Goal: Transaction & Acquisition: Book appointment/travel/reservation

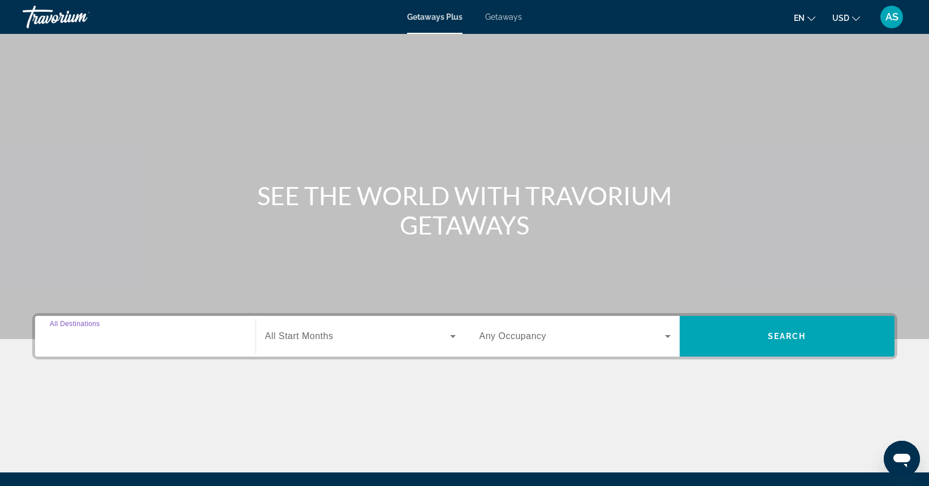
click at [128, 337] on input "Destination All Destinations" at bounding box center [145, 337] width 191 height 14
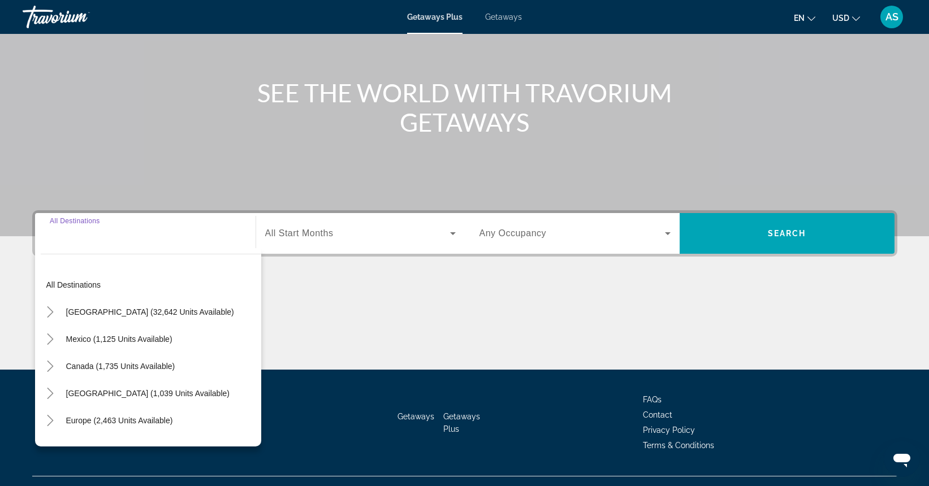
scroll to position [125, 0]
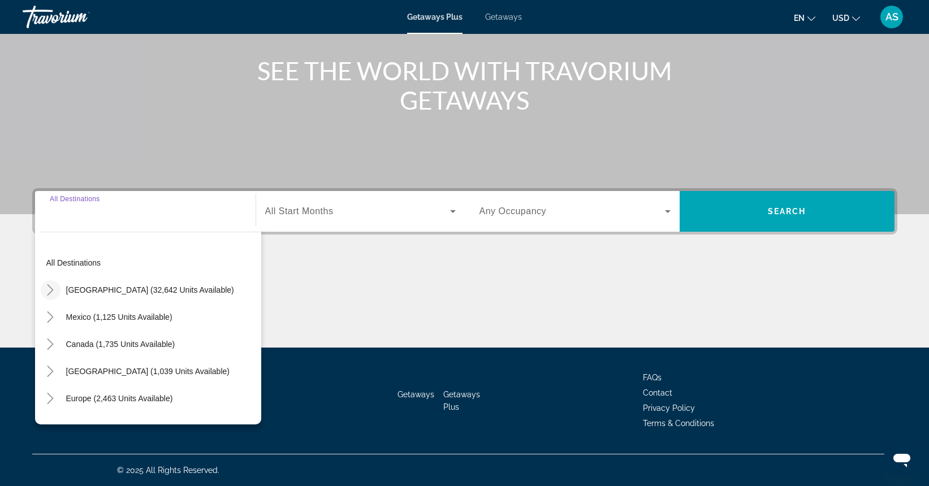
click at [49, 287] on icon "Toggle United States (32,642 units available)" at bounding box center [50, 289] width 11 height 11
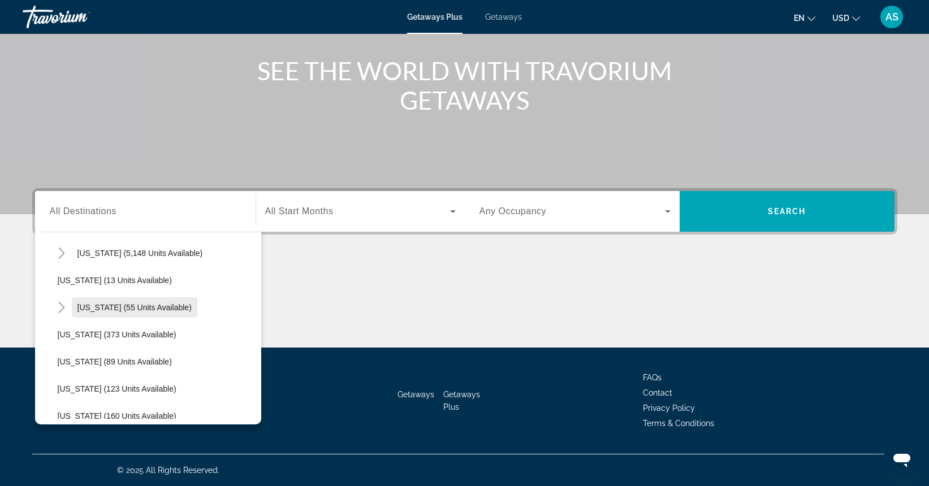
scroll to position [174, 0]
click at [88, 306] on span "[US_STATE] (55 units available)" at bounding box center [134, 306] width 114 height 9
type input "**********"
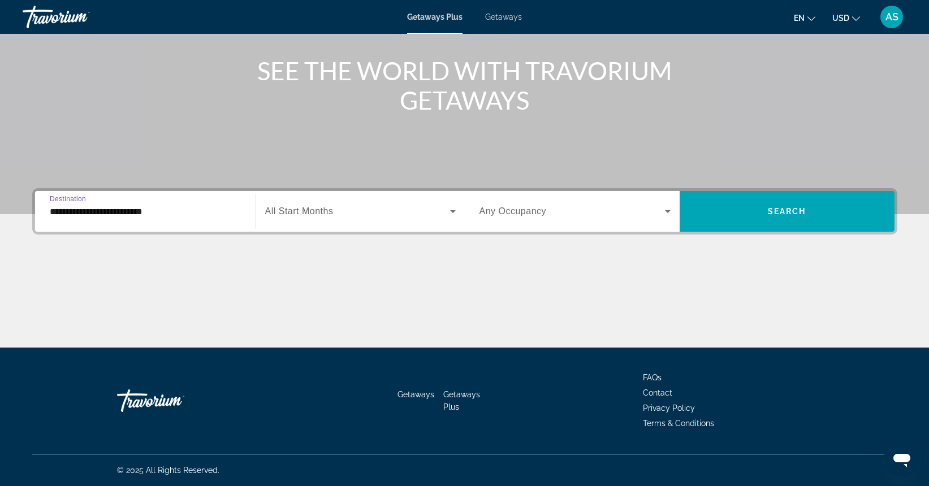
scroll to position [124, 0]
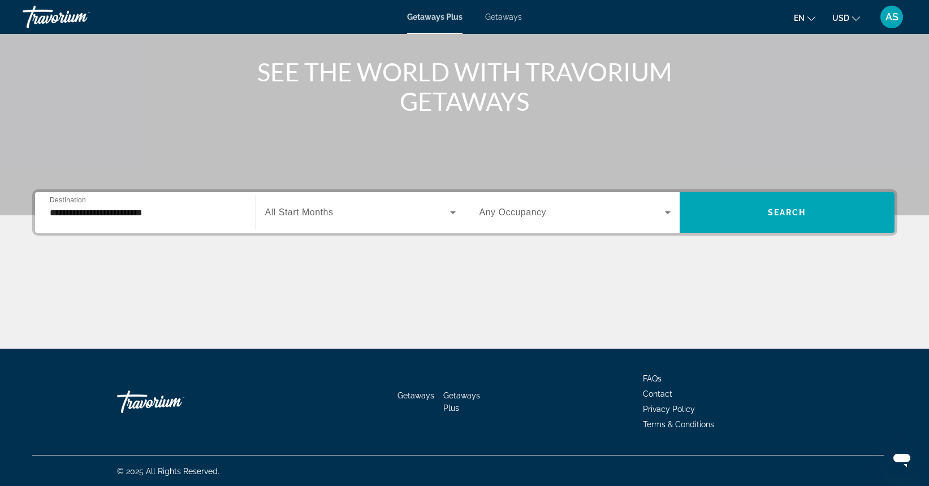
click at [291, 213] on span "All Start Months" at bounding box center [299, 212] width 68 height 10
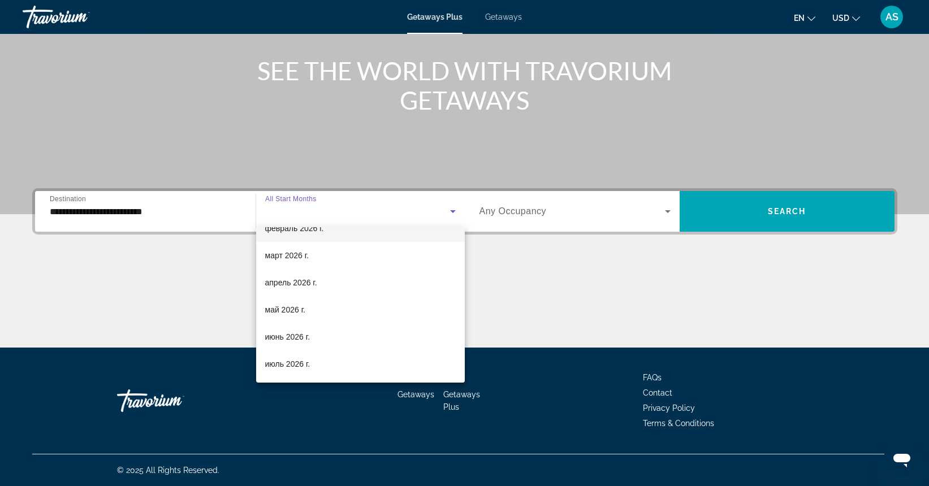
scroll to position [183, 0]
click at [298, 305] on span "май 2026 г." at bounding box center [285, 307] width 40 height 14
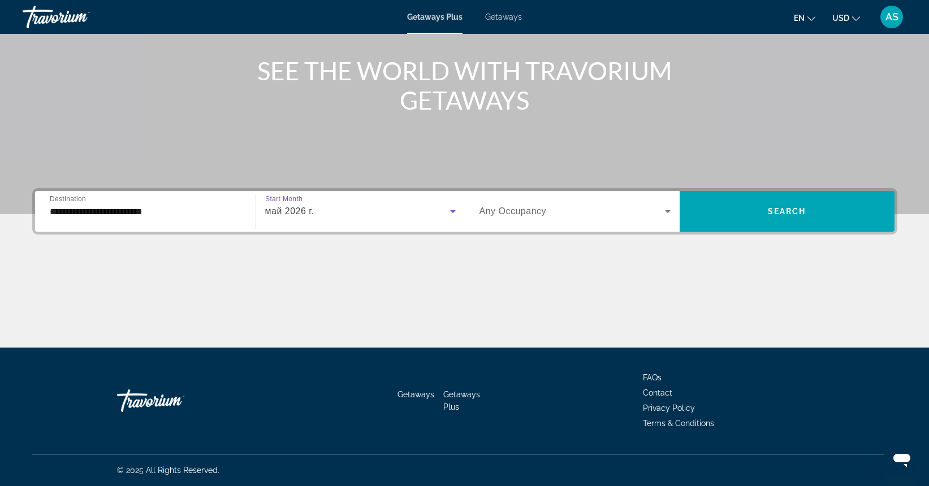
click at [504, 210] on span "Any Occupancy" at bounding box center [512, 211] width 67 height 10
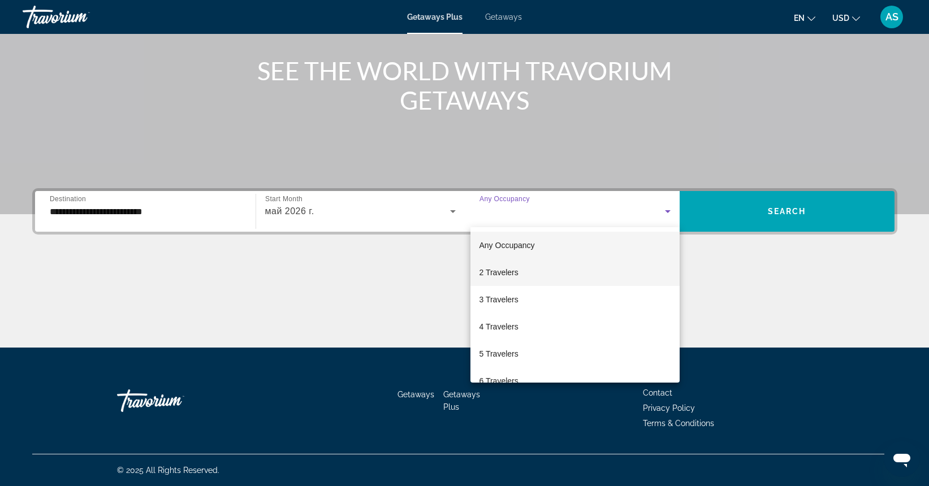
click at [544, 273] on mat-option "2 Travelers" at bounding box center [574, 272] width 209 height 27
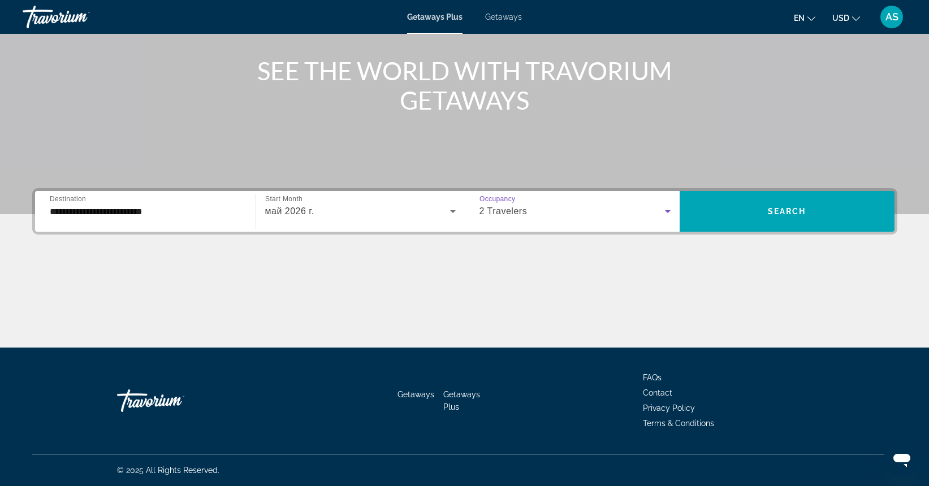
click at [590, 207] on div "2 Travelers" at bounding box center [571, 212] width 185 height 14
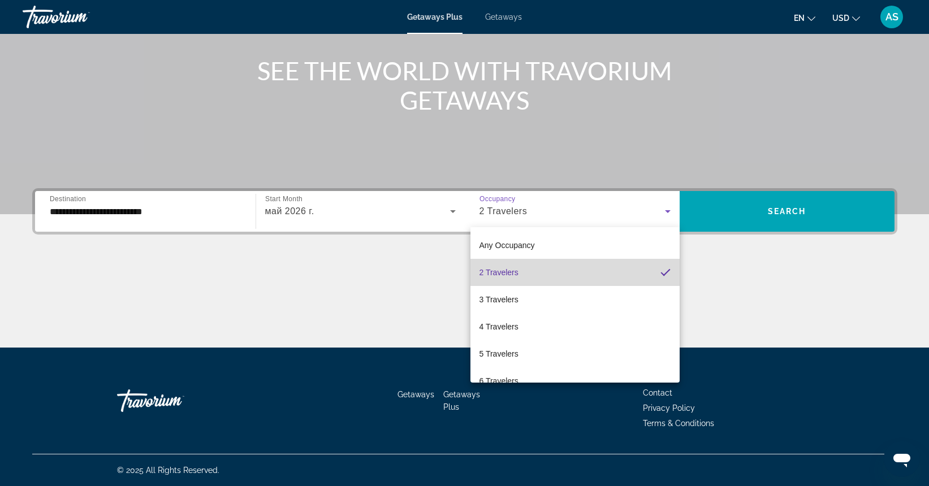
click at [601, 269] on mat-option "2 Travelers" at bounding box center [574, 272] width 209 height 27
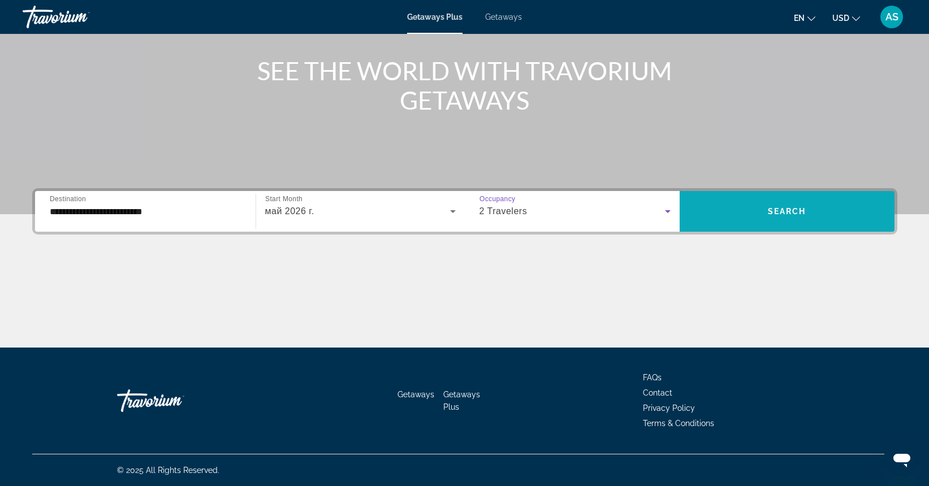
click at [748, 215] on span "Search widget" at bounding box center [786, 211] width 215 height 27
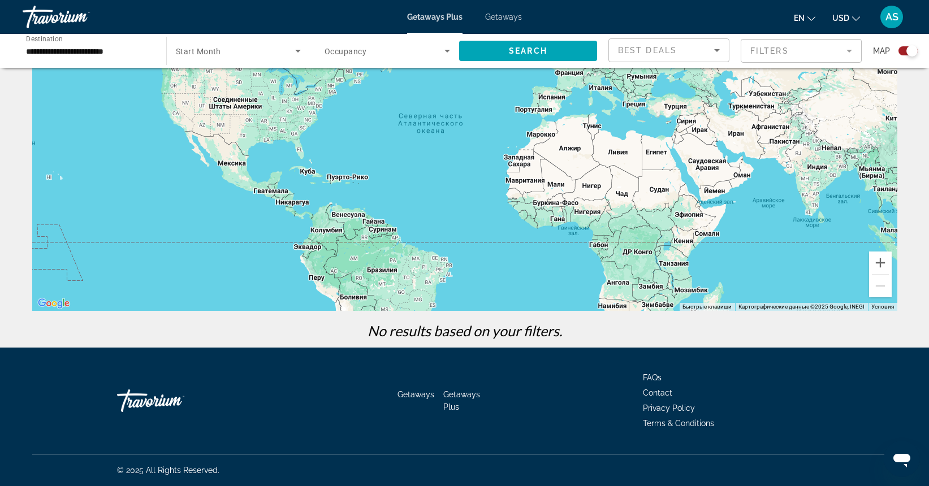
scroll to position [108, 0]
click at [501, 15] on span "Getaways" at bounding box center [503, 16] width 37 height 9
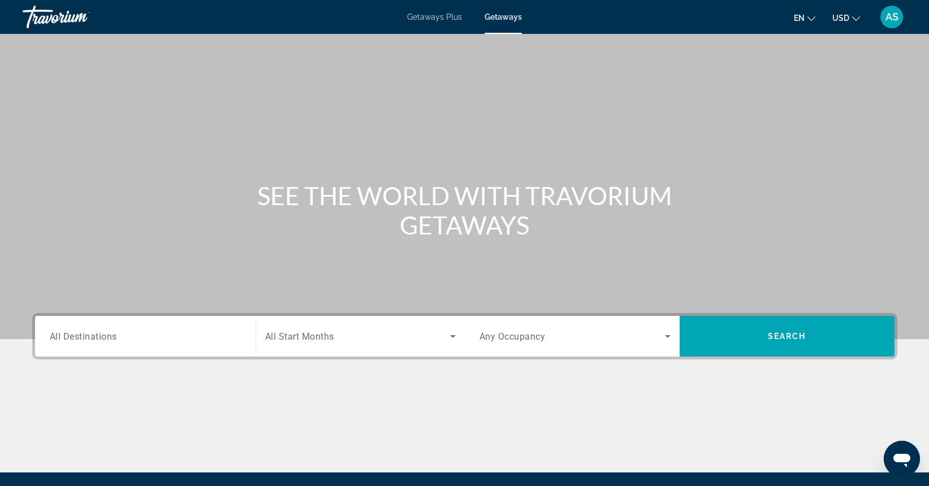
scroll to position [3, 1]
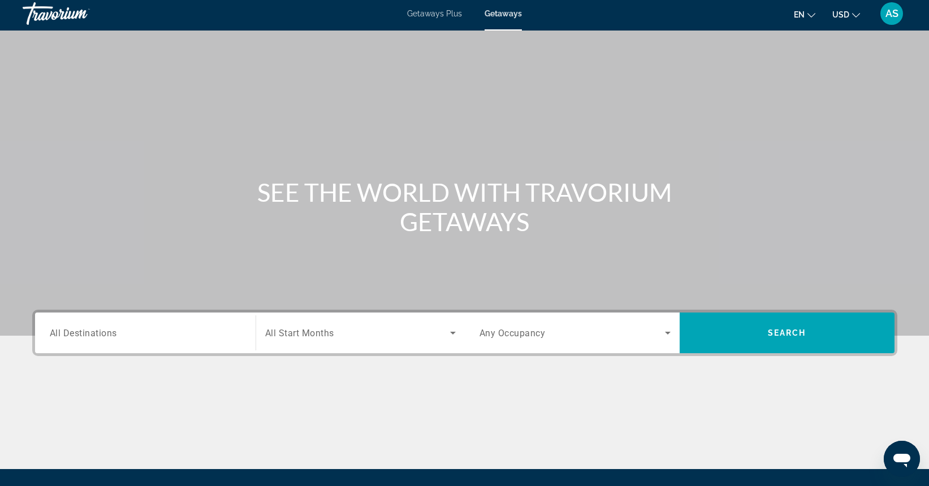
click at [88, 339] on div "Destination All Destinations" at bounding box center [145, 333] width 191 height 32
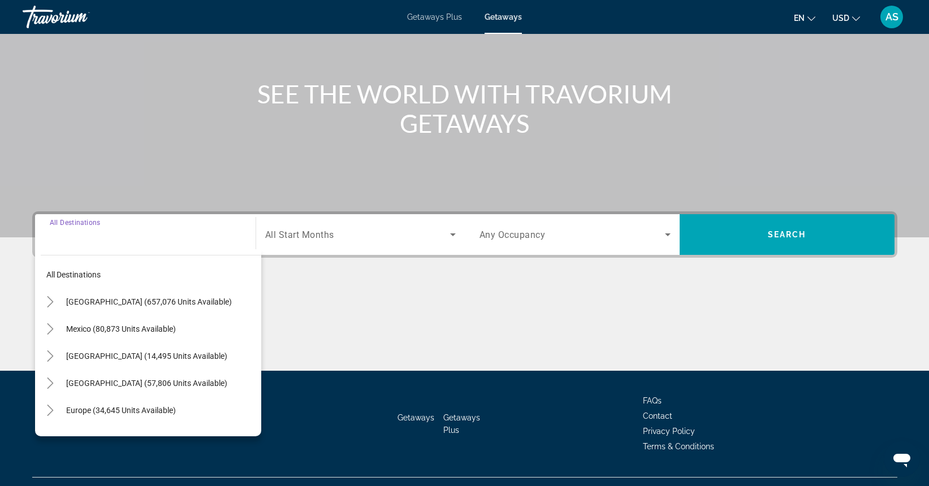
scroll to position [125, 0]
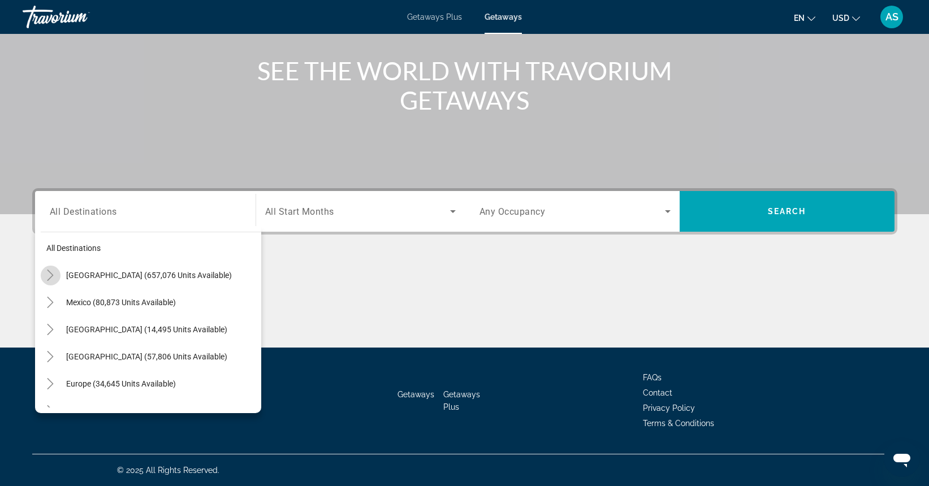
click at [53, 279] on icon "Toggle United States (657,076 units available)" at bounding box center [50, 275] width 11 height 11
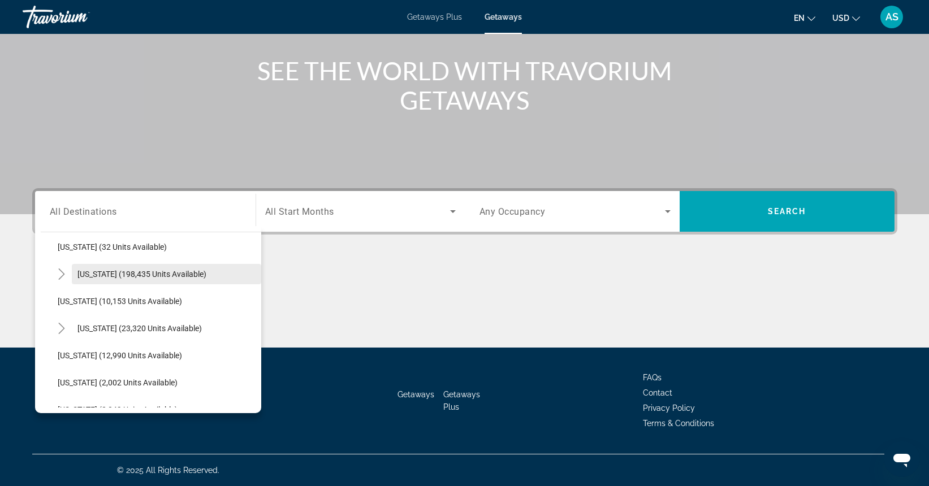
scroll to position [195, 0]
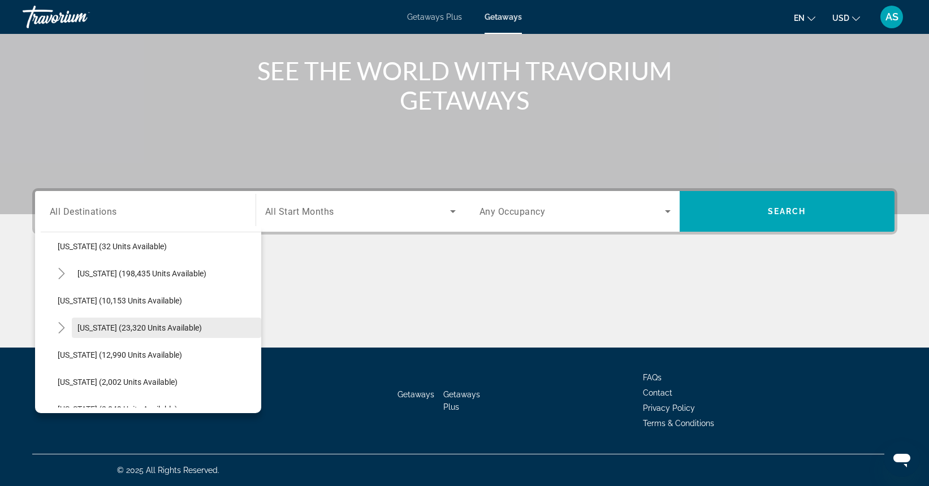
click at [124, 325] on span "[US_STATE] (23,320 units available)" at bounding box center [139, 327] width 124 height 9
type input "**********"
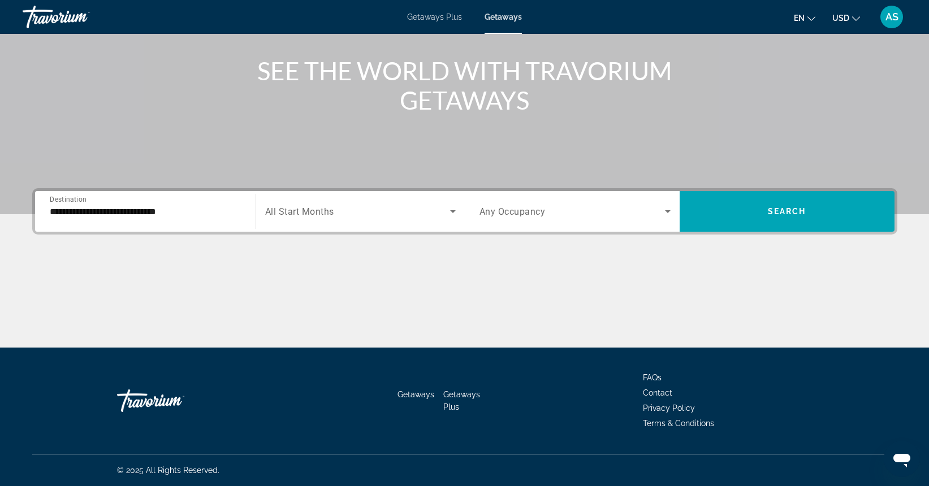
click at [294, 211] on span "All Start Months" at bounding box center [299, 211] width 69 height 11
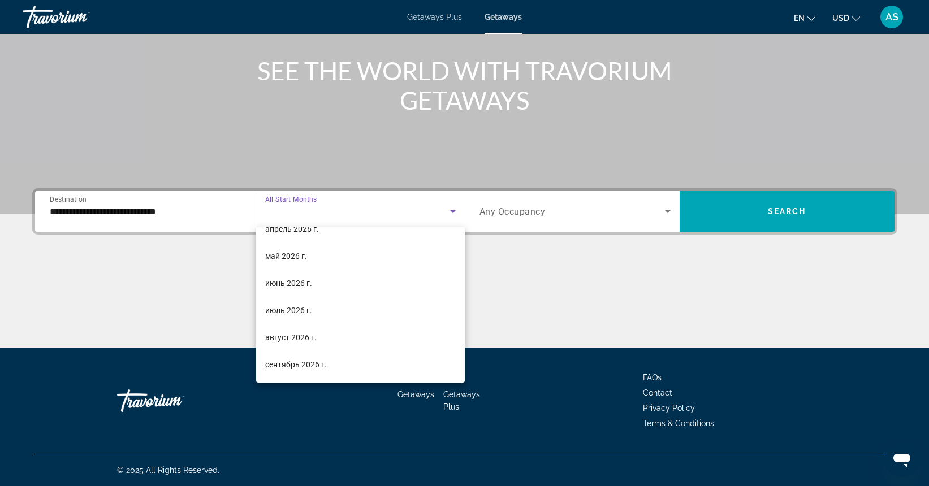
scroll to position [233, 0]
click at [304, 257] on span "май 2026 г." at bounding box center [286, 256] width 42 height 14
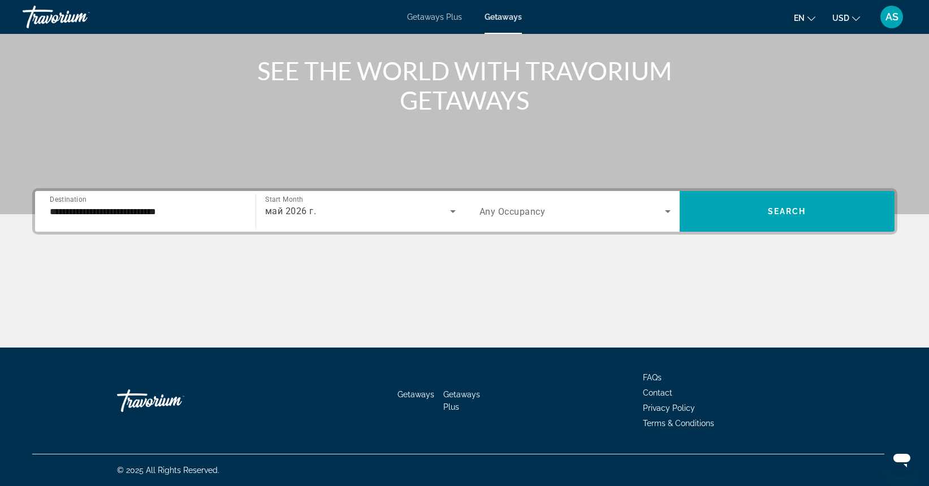
click at [520, 211] on span "Any Occupancy" at bounding box center [512, 211] width 66 height 11
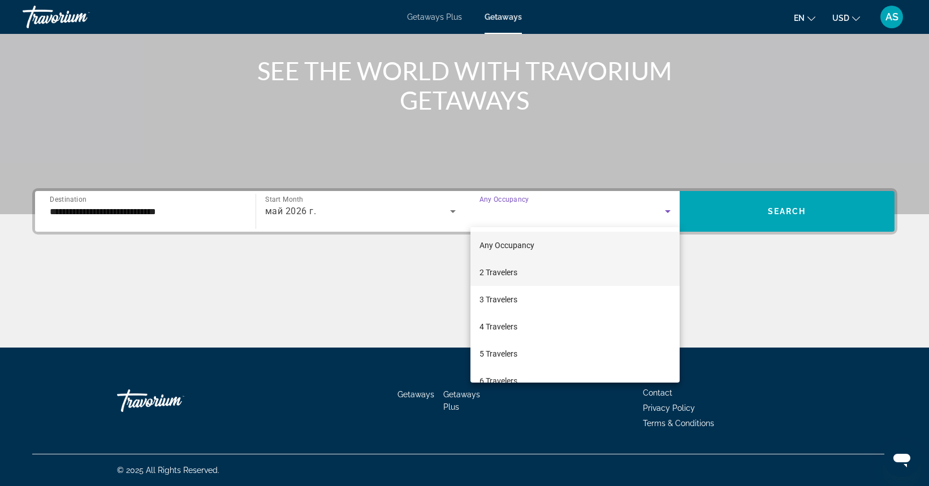
click at [543, 270] on mat-option "2 Travelers" at bounding box center [574, 272] width 209 height 27
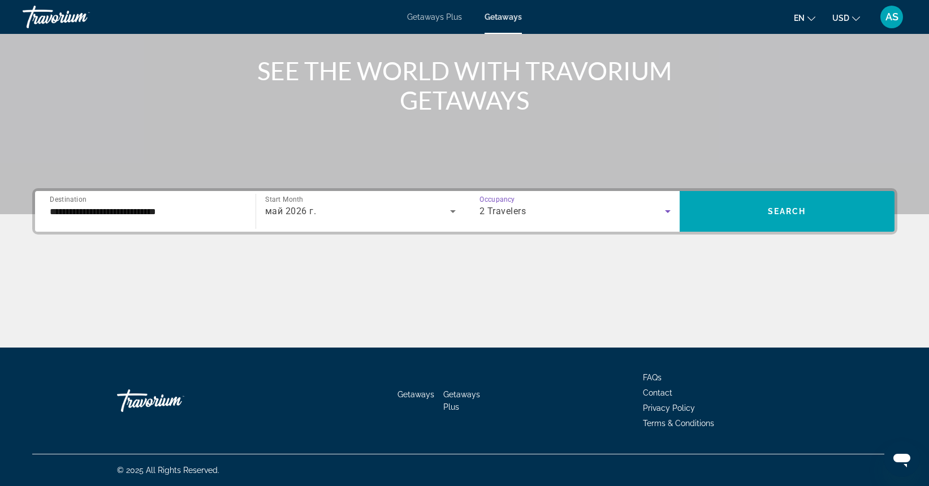
scroll to position [125, 0]
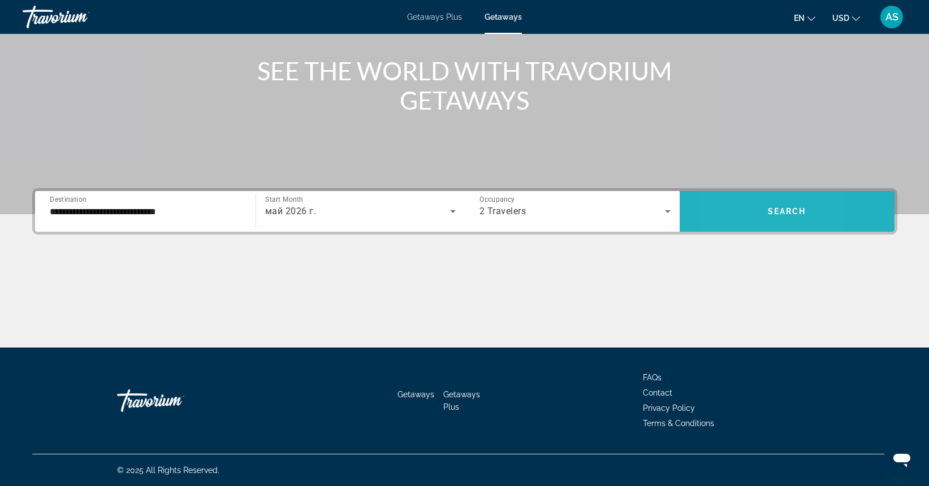
click at [726, 212] on span "Search widget" at bounding box center [786, 211] width 215 height 27
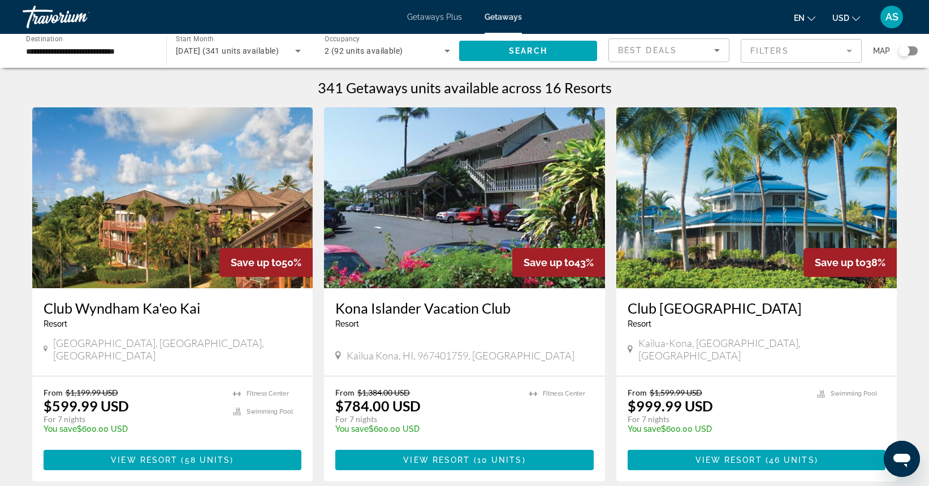
click at [166, 213] on img "Main content" at bounding box center [172, 197] width 281 height 181
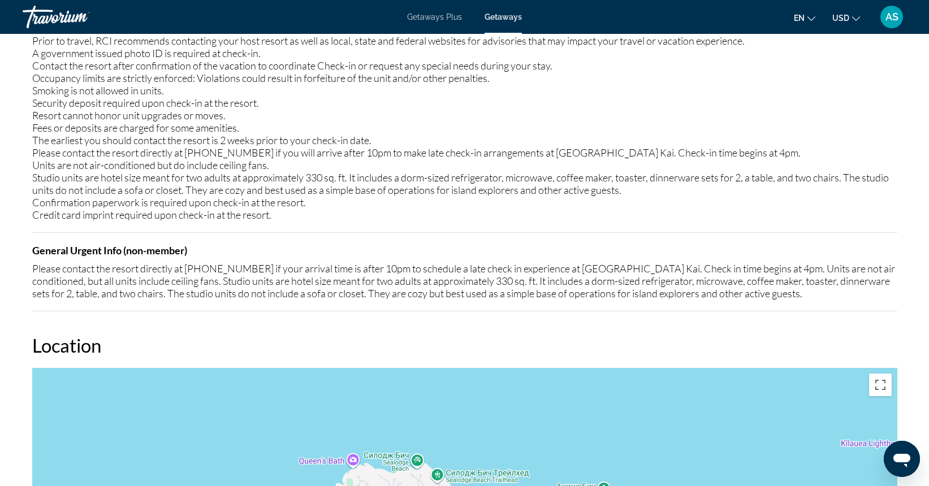
scroll to position [1631, 0]
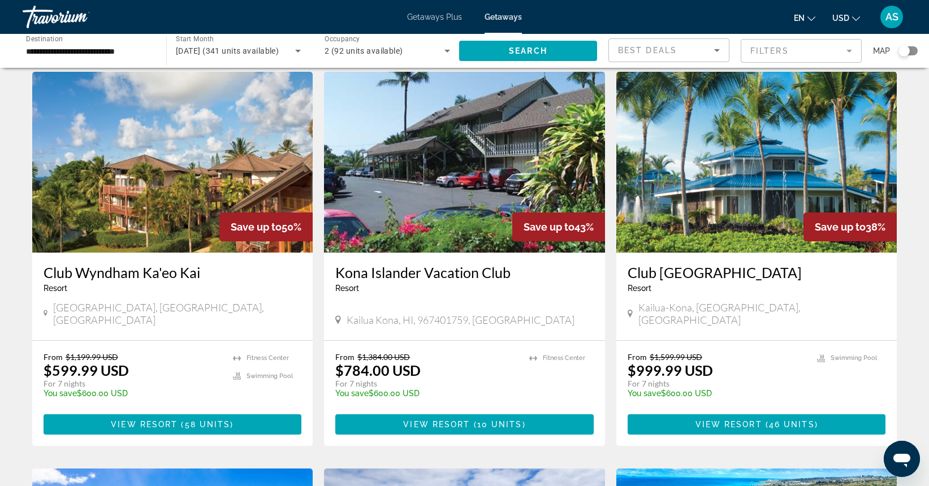
scroll to position [45, 0]
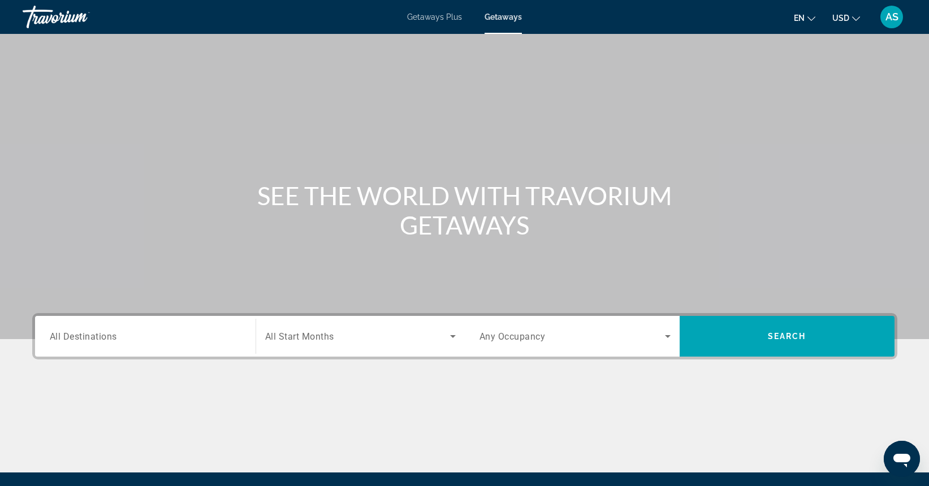
click at [101, 337] on span "All Destinations" at bounding box center [83, 336] width 67 height 11
click at [101, 337] on input "Destination All Destinations" at bounding box center [145, 337] width 191 height 14
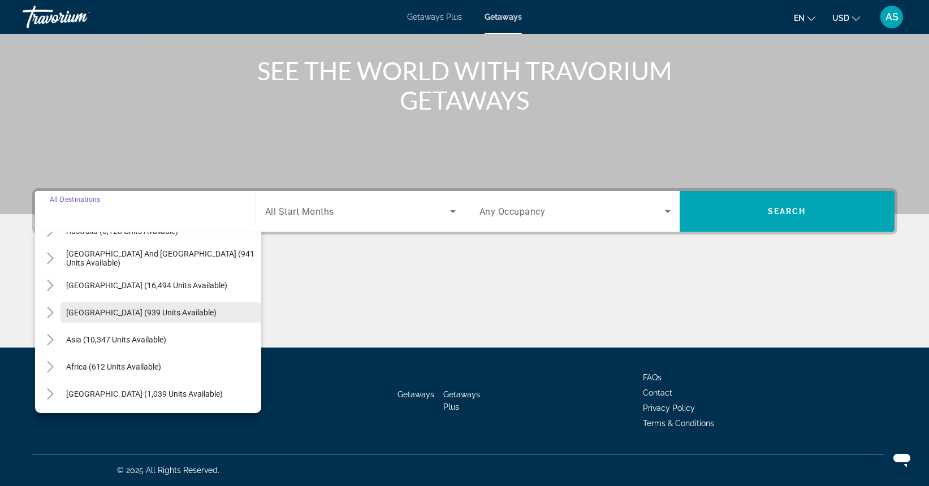
scroll to position [183, 0]
click at [53, 366] on icon "Toggle Africa (612 units available)" at bounding box center [50, 366] width 11 height 11
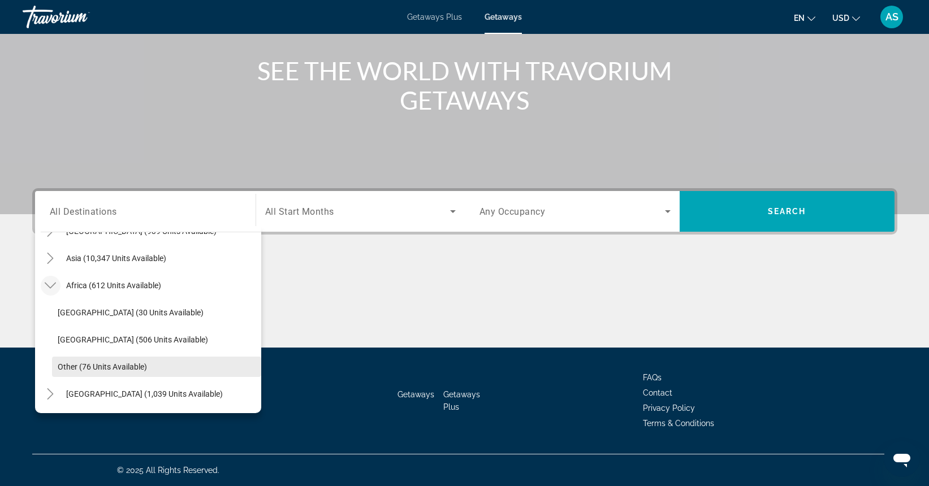
scroll to position [265, 0]
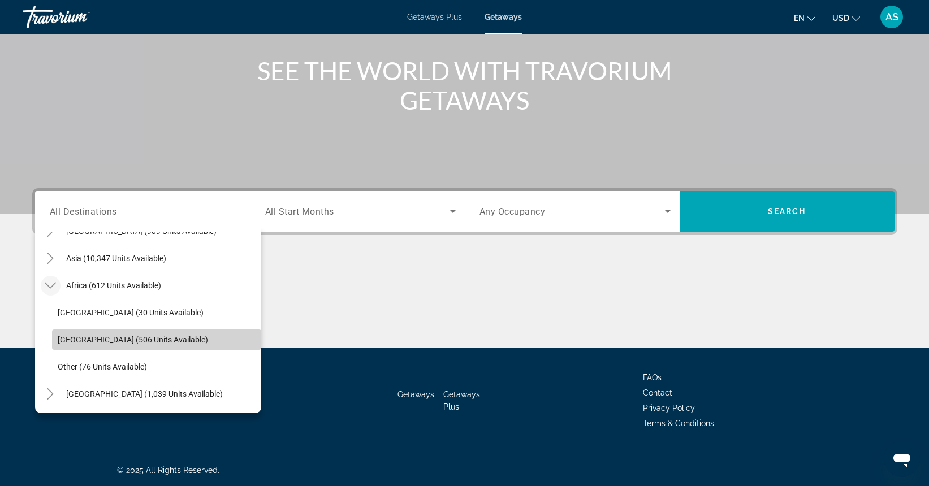
click at [84, 339] on span "[GEOGRAPHIC_DATA] (506 units available)" at bounding box center [133, 339] width 150 height 9
type input "**********"
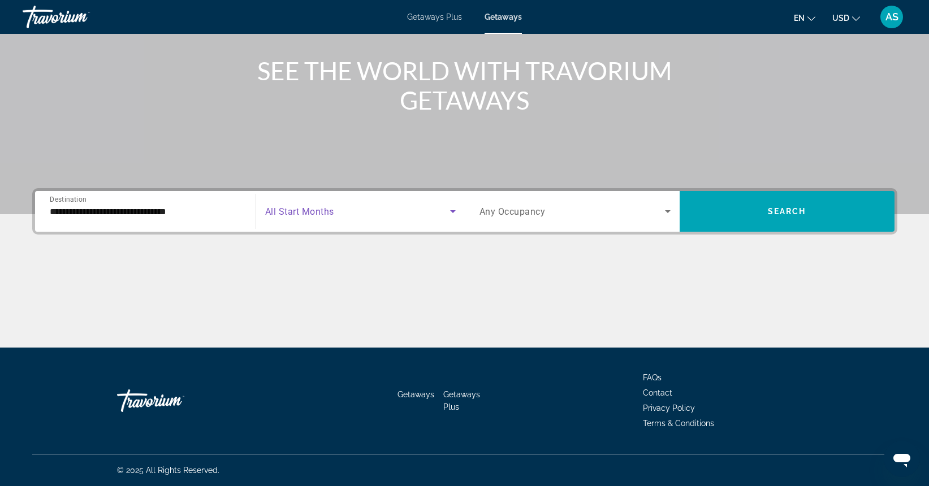
click at [292, 206] on div "Start Month All Start Months" at bounding box center [360, 212] width 190 height 32
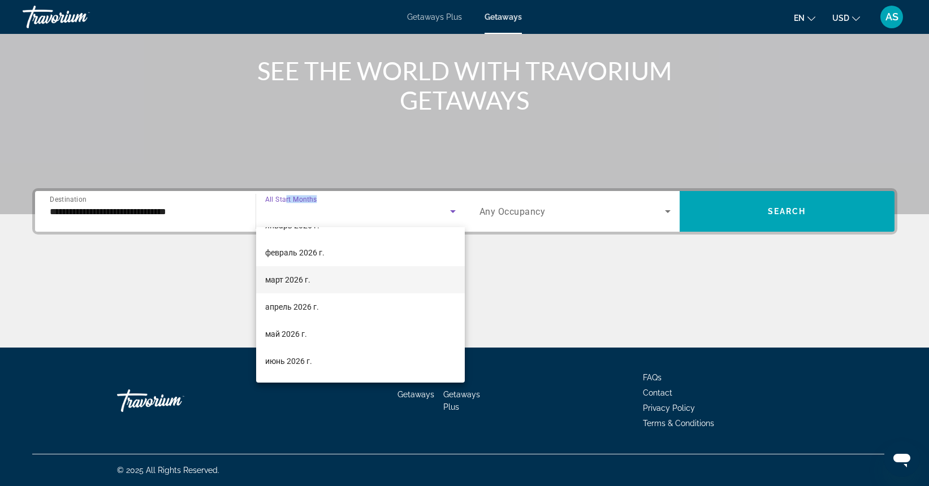
scroll to position [162, 0]
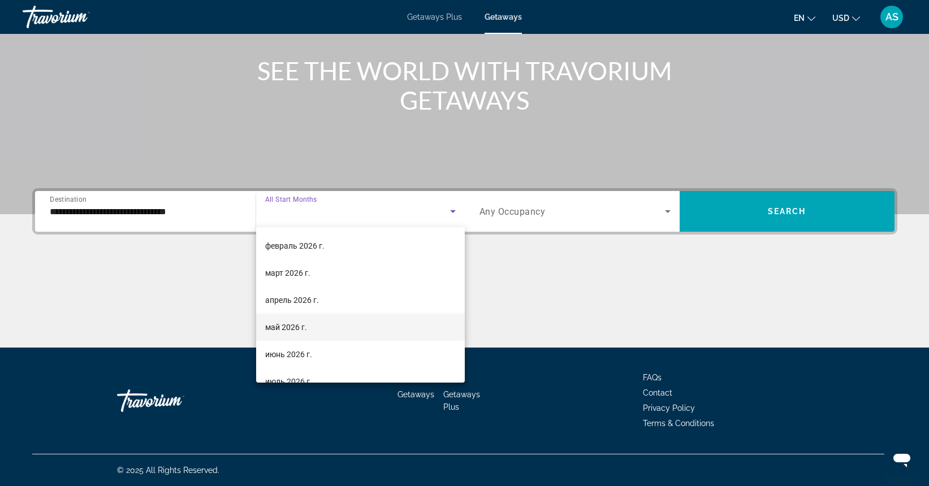
click at [320, 324] on mat-option "май 2026 г." at bounding box center [360, 327] width 209 height 27
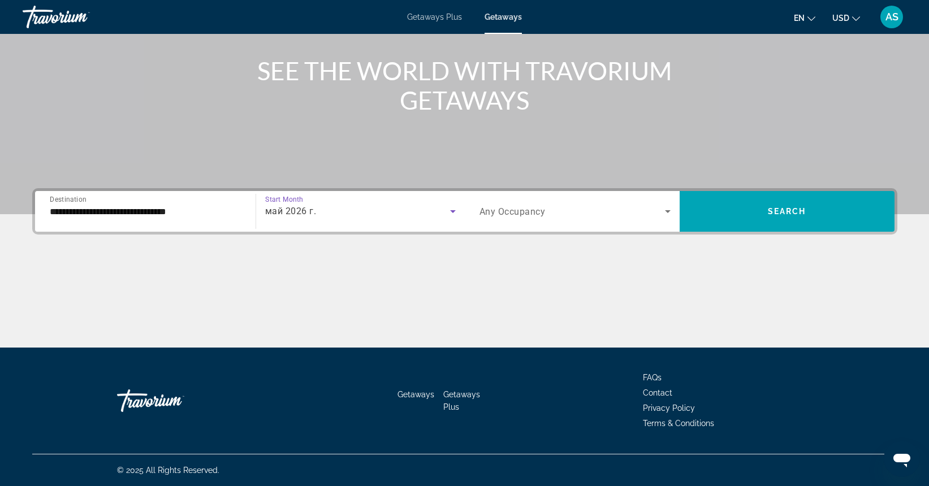
click at [372, 216] on div "май 2026 г." at bounding box center [357, 212] width 185 height 14
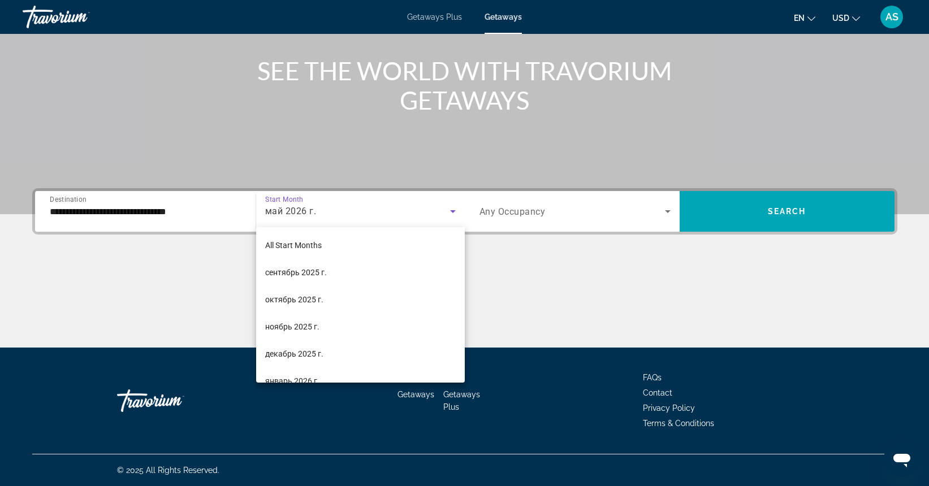
scroll to position [120, 0]
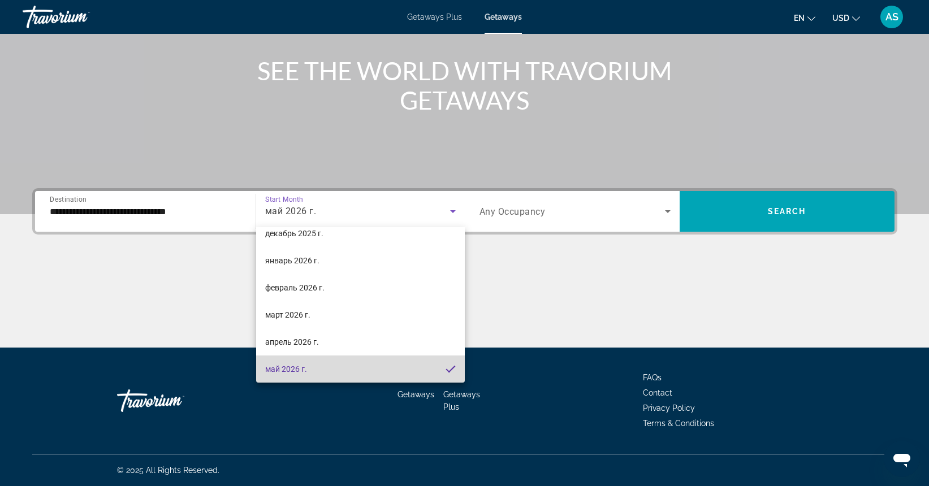
click at [300, 367] on span "май 2026 г." at bounding box center [286, 369] width 42 height 14
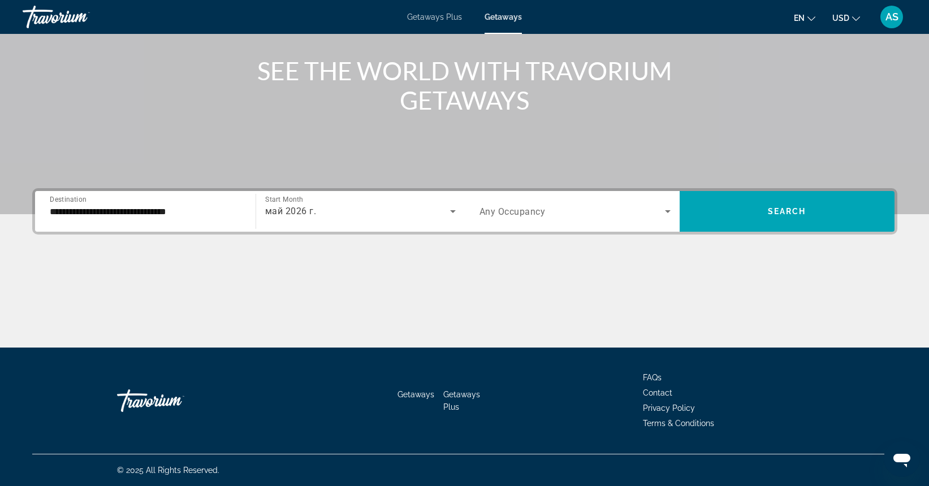
click at [505, 207] on span "Any Occupancy" at bounding box center [512, 211] width 66 height 11
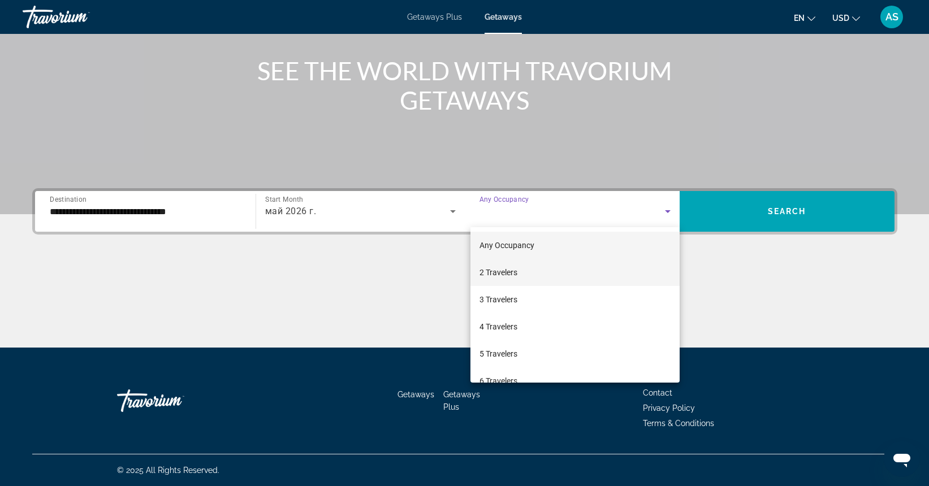
click at [518, 272] on mat-option "2 Travelers" at bounding box center [574, 272] width 209 height 27
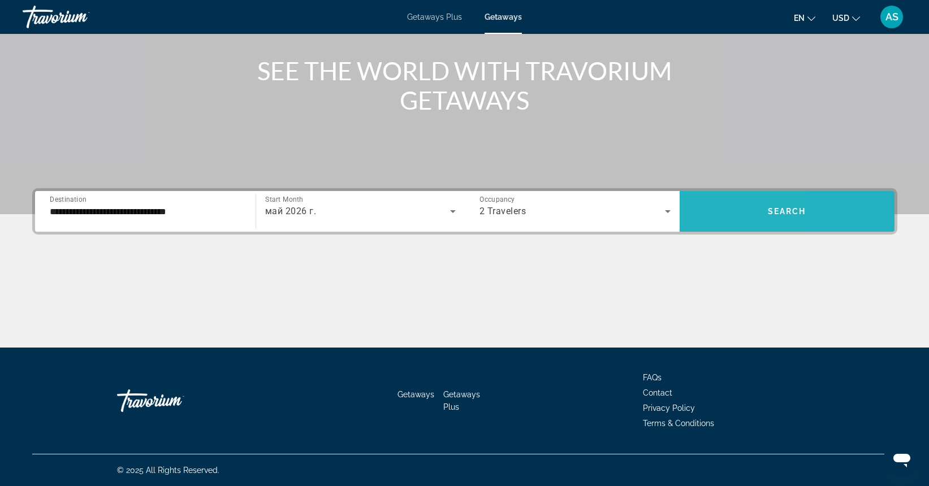
click at [708, 210] on span "Search widget" at bounding box center [786, 211] width 215 height 27
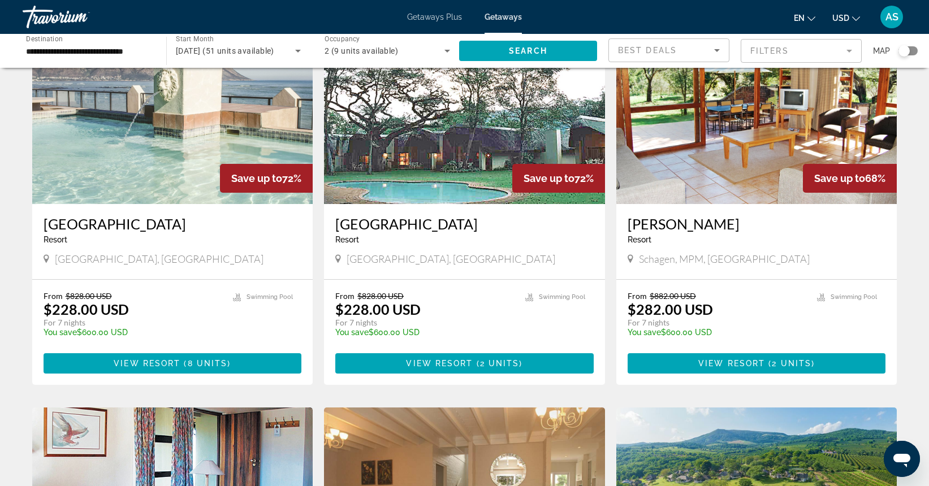
scroll to position [86, 0]
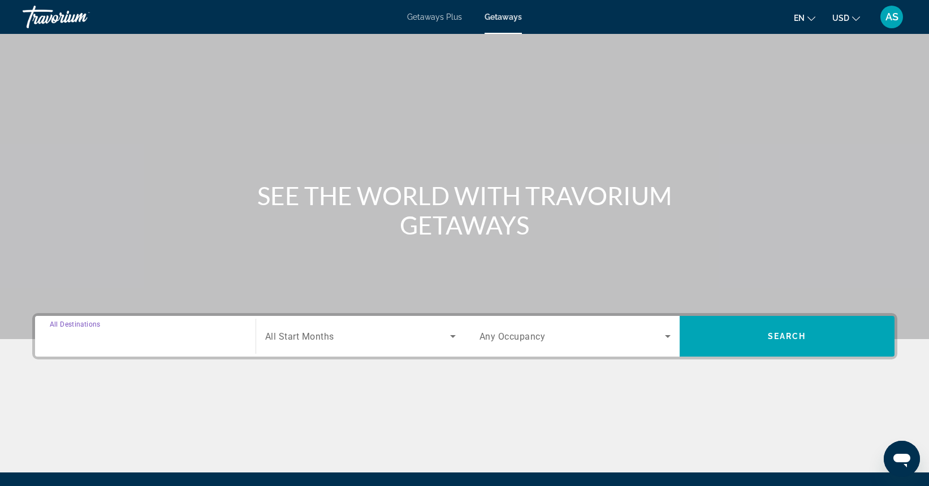
click at [119, 336] on input "Destination All Destinations" at bounding box center [145, 337] width 191 height 14
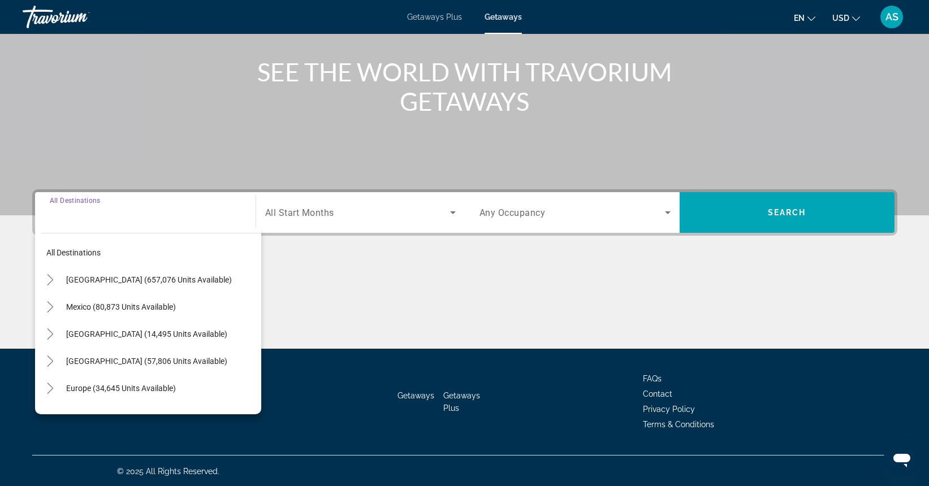
scroll to position [125, 0]
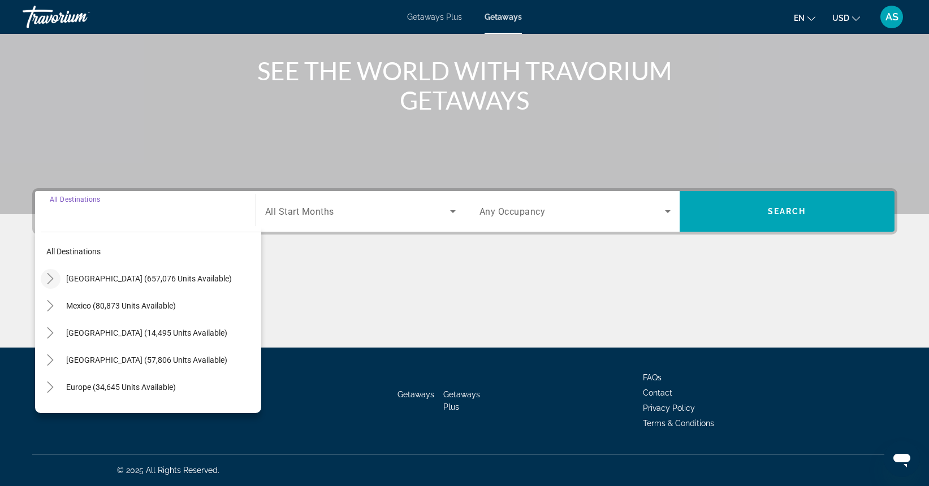
click at [53, 278] on icon "Toggle United States (657,076 units available)" at bounding box center [50, 278] width 6 height 11
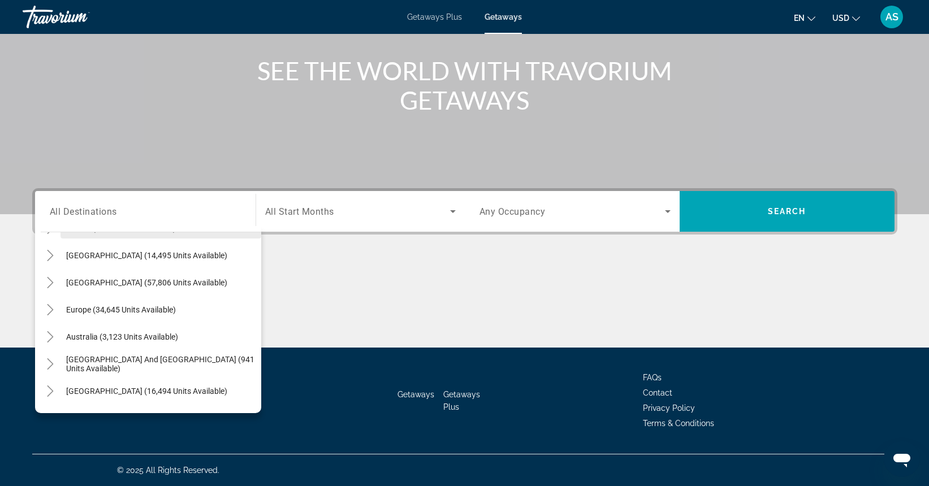
scroll to position [1299, 0]
click at [53, 307] on icon "Toggle Europe (34,645 units available)" at bounding box center [50, 308] width 11 height 11
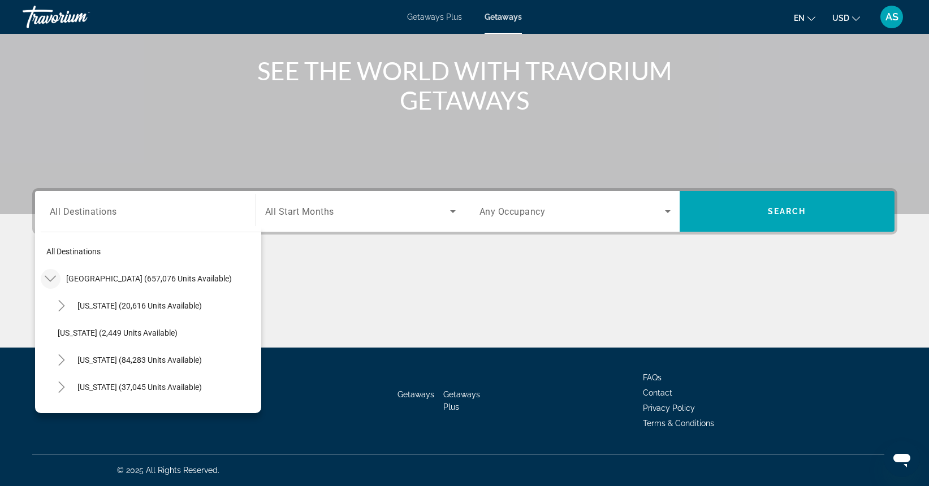
scroll to position [0, 0]
click at [51, 276] on icon "Toggle United States (657,076 units available)" at bounding box center [50, 278] width 11 height 11
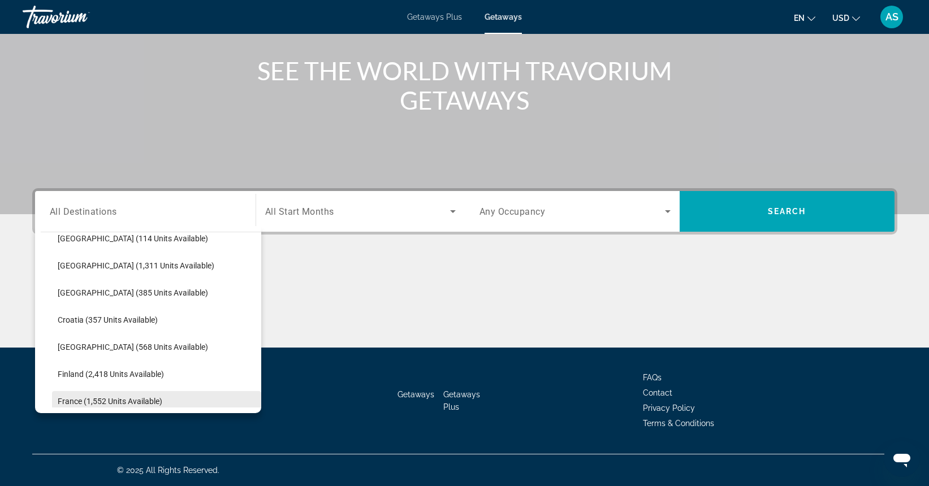
scroll to position [173, 0]
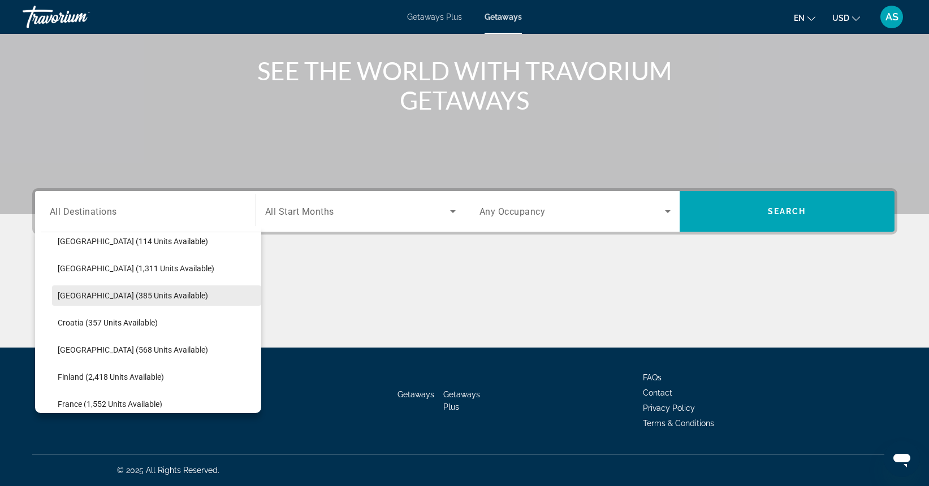
click at [96, 293] on span "[GEOGRAPHIC_DATA] (385 units available)" at bounding box center [133, 295] width 150 height 9
type input "**********"
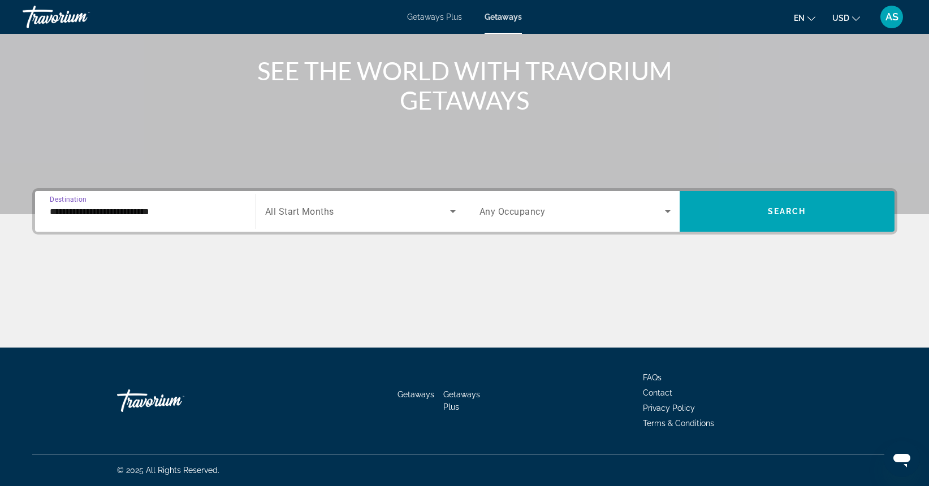
click at [293, 207] on span "All Start Months" at bounding box center [299, 211] width 69 height 11
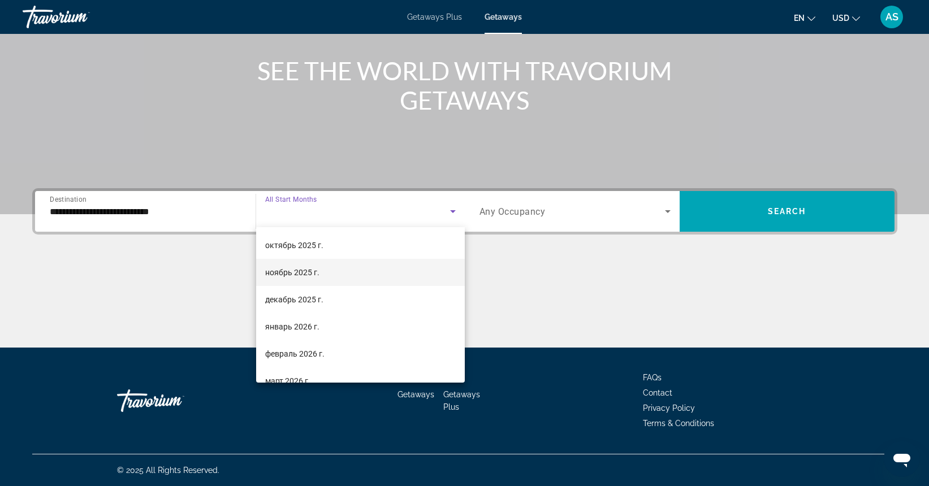
scroll to position [63, 0]
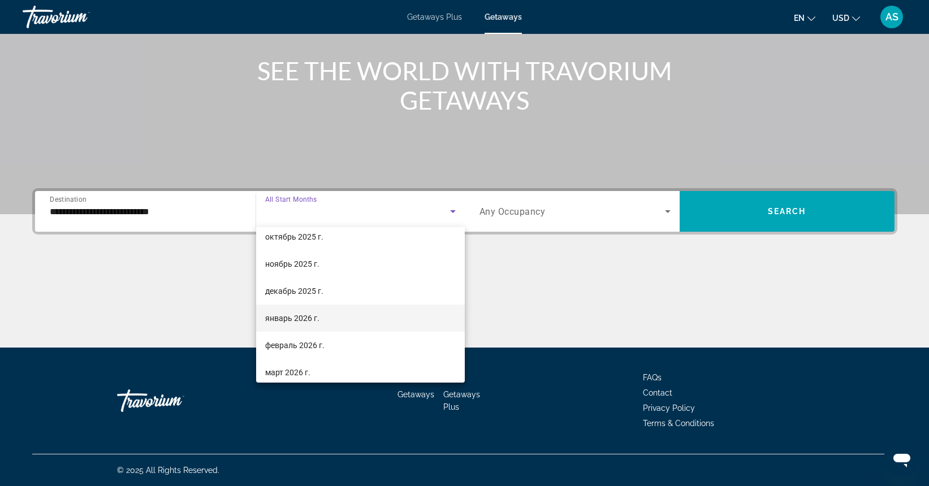
click at [292, 317] on span "январь 2026 г." at bounding box center [292, 318] width 54 height 14
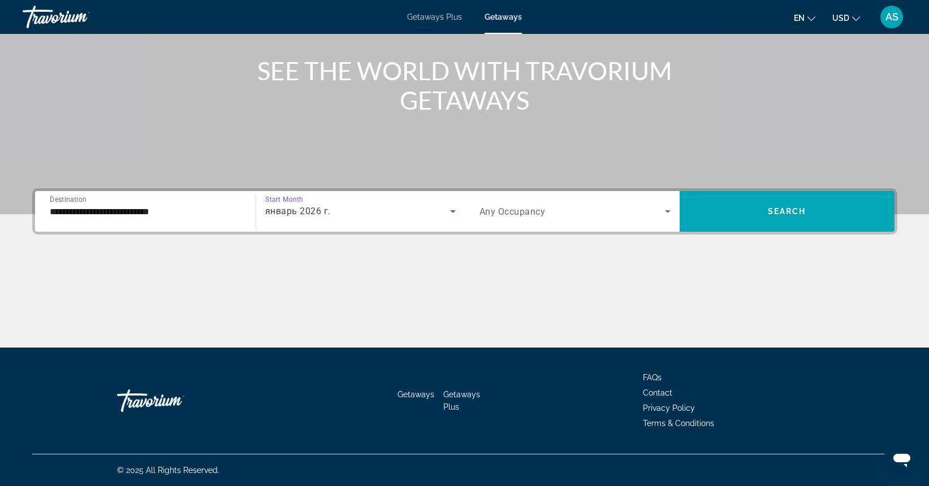
click at [519, 208] on span "Any Occupancy" at bounding box center [512, 211] width 66 height 11
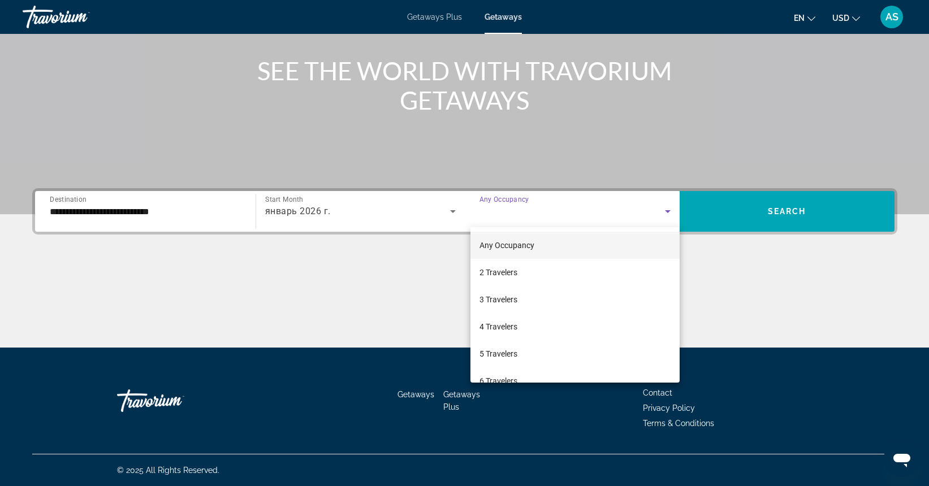
click at [534, 242] on mat-option "Any Occupancy" at bounding box center [574, 245] width 209 height 27
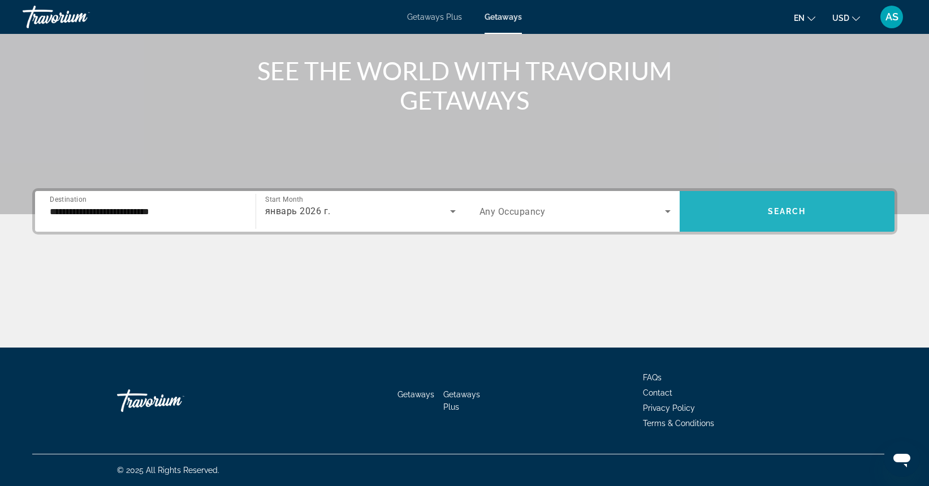
click at [732, 214] on span "Search widget" at bounding box center [786, 211] width 215 height 27
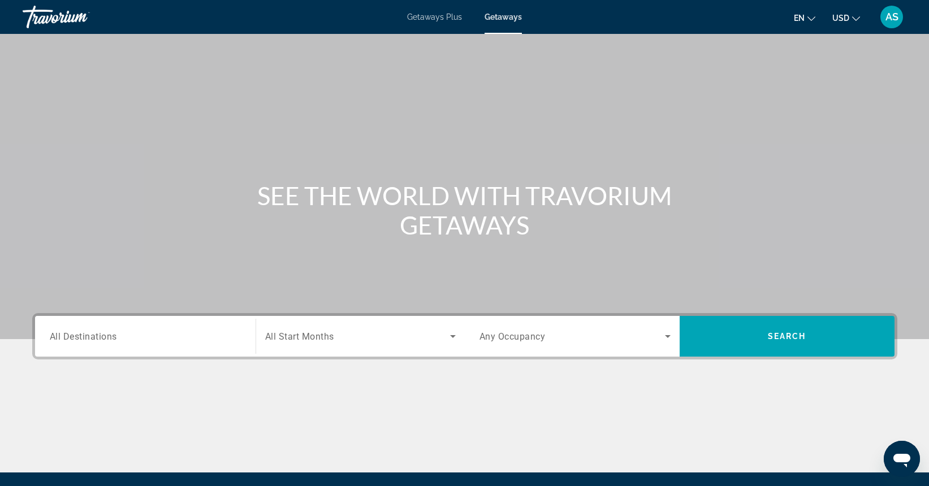
click at [91, 336] on span "All Destinations" at bounding box center [83, 336] width 67 height 11
click at [91, 336] on input "Destination All Destinations" at bounding box center [145, 337] width 191 height 14
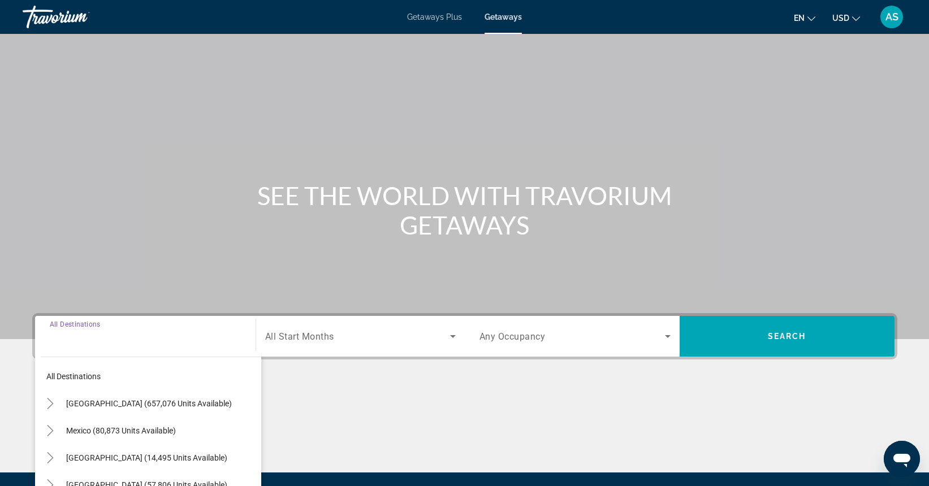
scroll to position [125, 0]
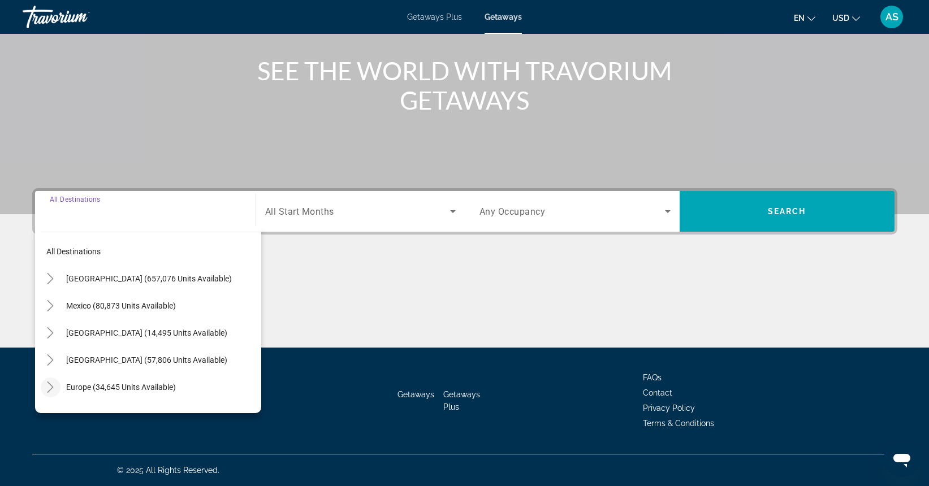
click at [51, 387] on icon "Toggle Europe (34,645 units available)" at bounding box center [50, 387] width 11 height 11
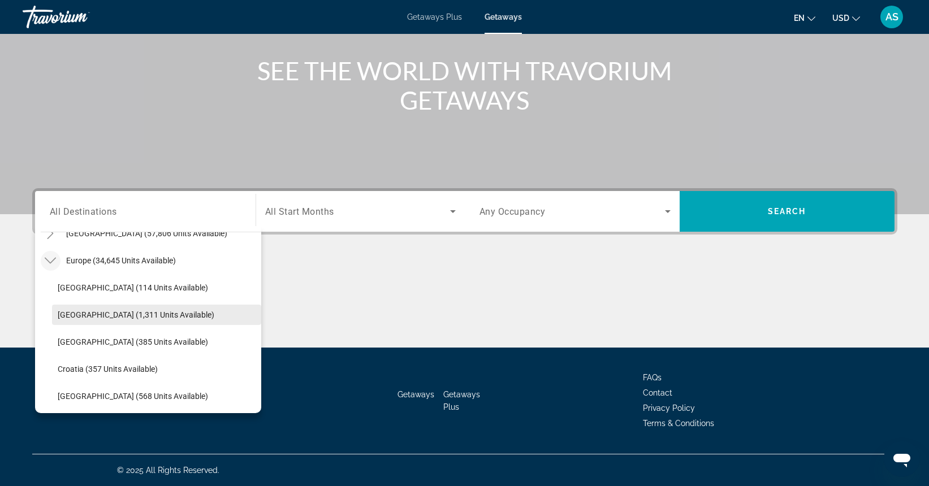
scroll to position [133, 0]
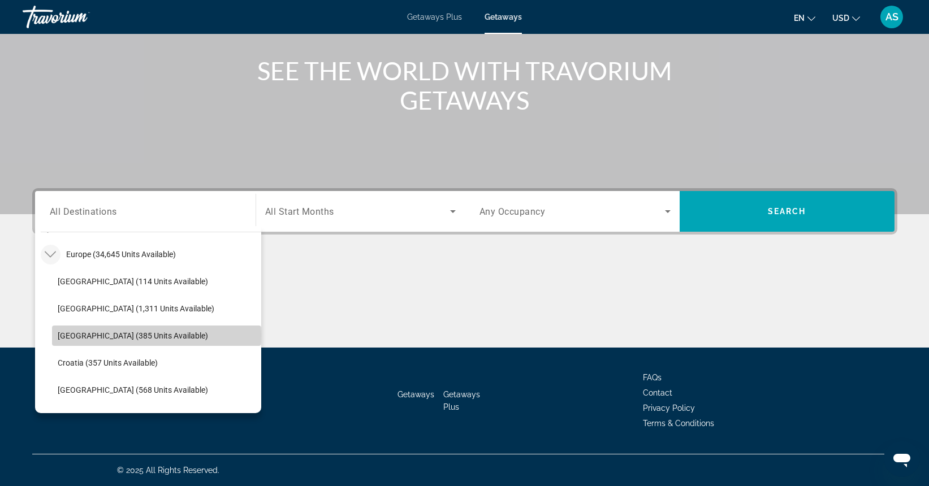
click at [125, 335] on span "[GEOGRAPHIC_DATA] (385 units available)" at bounding box center [133, 335] width 150 height 9
type input "**********"
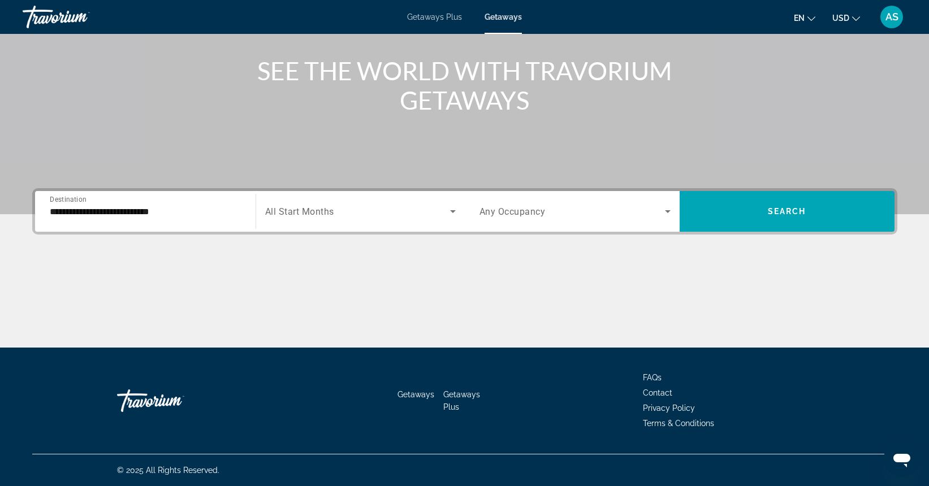
click at [319, 208] on span "All Start Months" at bounding box center [299, 211] width 69 height 11
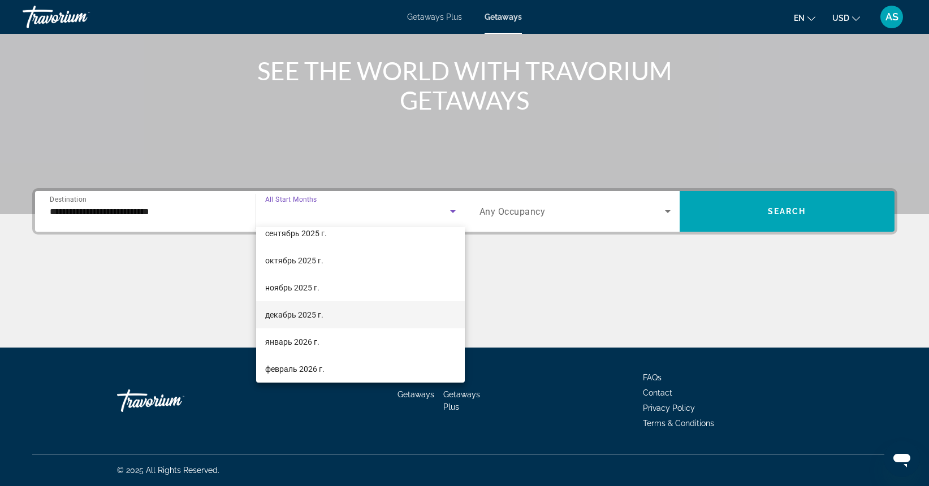
scroll to position [42, 0]
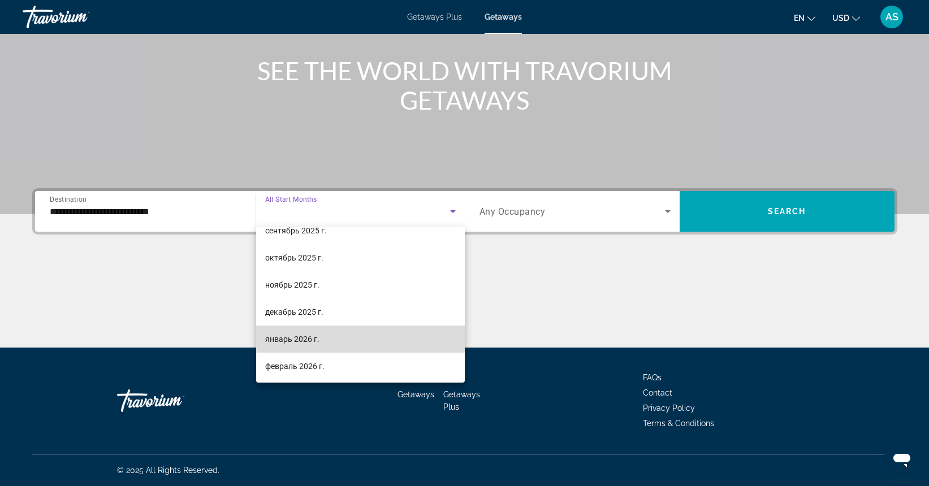
click at [329, 338] on mat-option "январь 2026 г." at bounding box center [360, 339] width 209 height 27
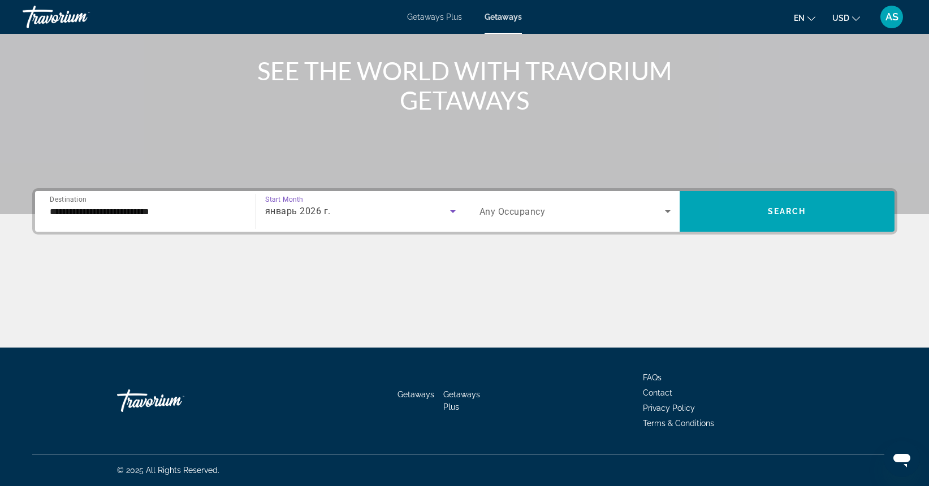
click at [499, 210] on span "Any Occupancy" at bounding box center [512, 211] width 66 height 11
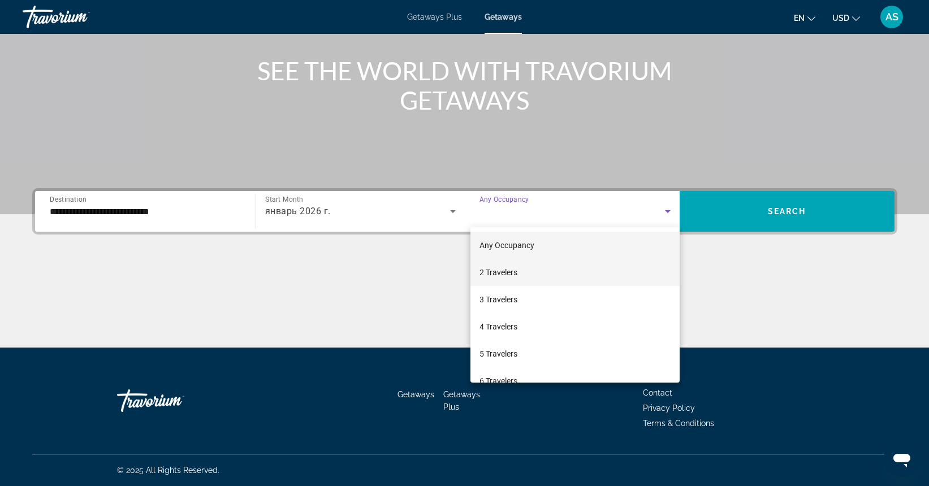
click at [519, 271] on mat-option "2 Travelers" at bounding box center [574, 272] width 209 height 27
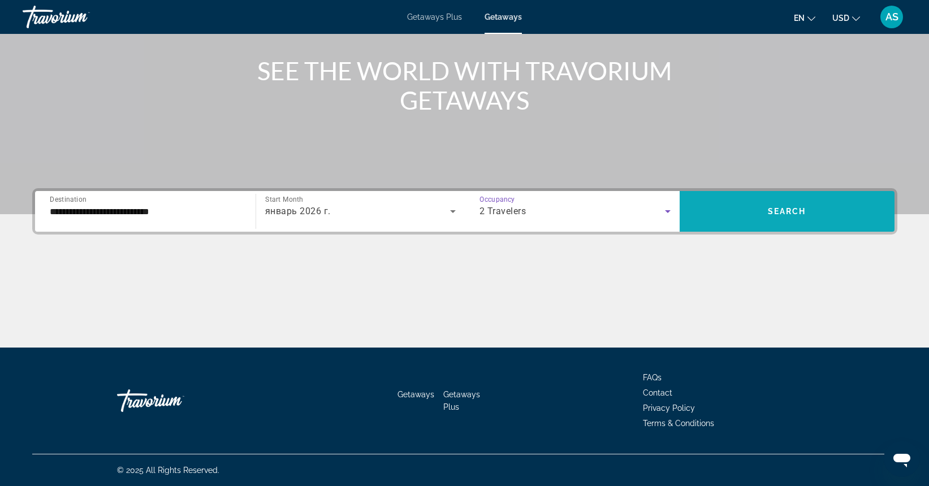
click at [738, 213] on span "Search widget" at bounding box center [786, 211] width 215 height 27
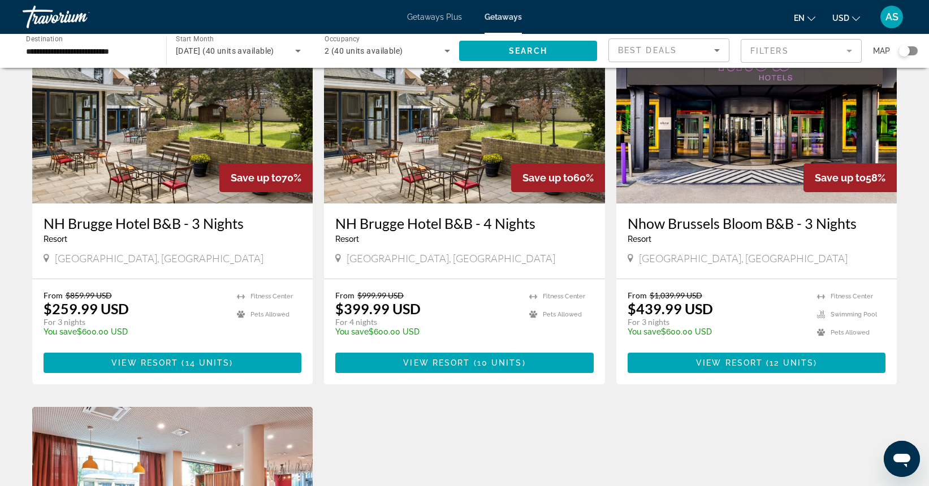
scroll to position [81, 0]
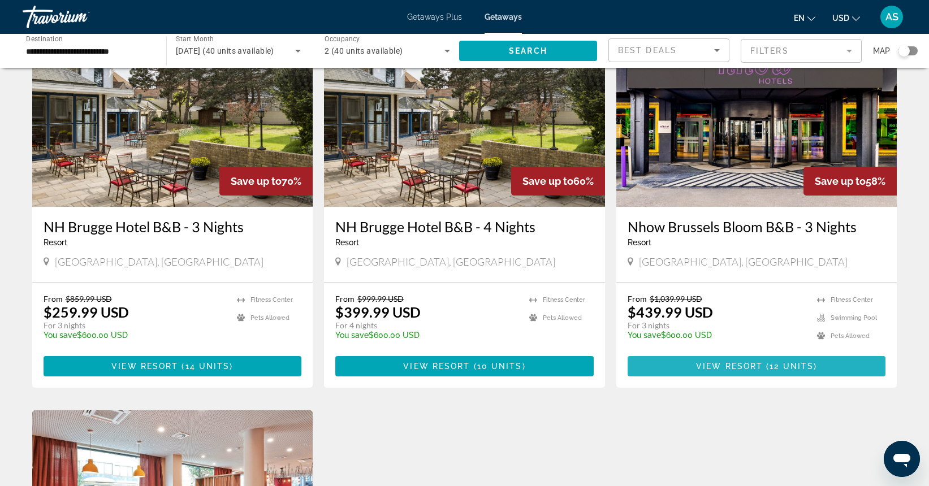
click at [731, 367] on span "View Resort" at bounding box center [729, 366] width 67 height 9
